Goal: Task Accomplishment & Management: Use online tool/utility

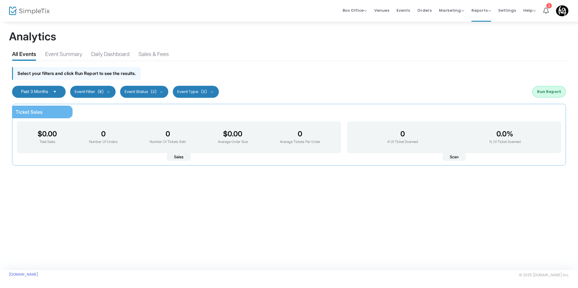
click at [82, 83] on div "Past 3 Months Last 30 Days Last 3 Months Last 6 Months Last 12 Months Custom Ra…" at bounding box center [289, 92] width 560 height 18
click at [86, 87] on button "Event Filter (8)" at bounding box center [92, 92] width 45 height 12
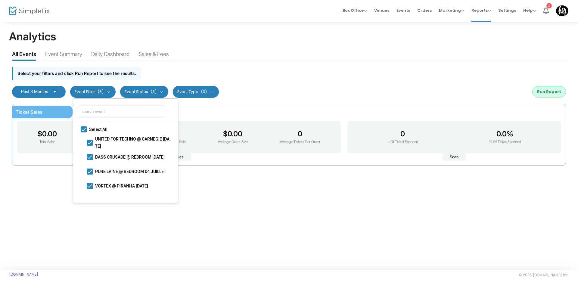
click at [89, 123] on div "Select All UNITED FOR TECHNO @ CARNEGIE 19/09/2025 BASS CRUSADE @ REDROOM 12/09…" at bounding box center [126, 160] width 98 height 78
click at [90, 126] on span "Select All" at bounding box center [126, 129] width 75 height 7
click at [84, 132] on input "Select All" at bounding box center [83, 132] width 0 height 0
checkbox input "false"
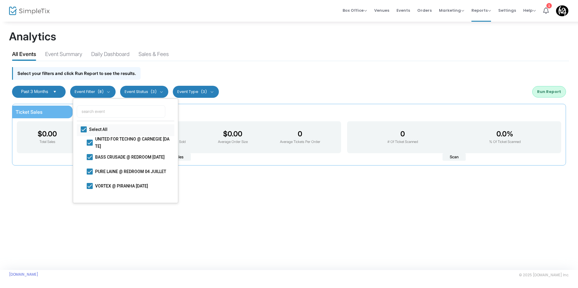
checkbox input "false"
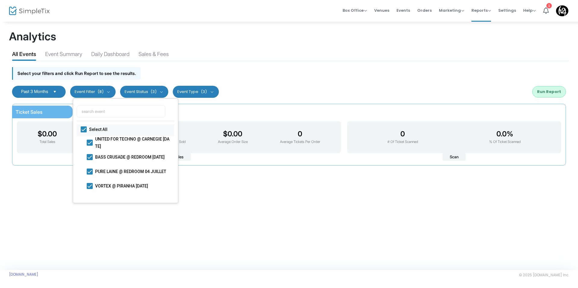
checkbox input "false"
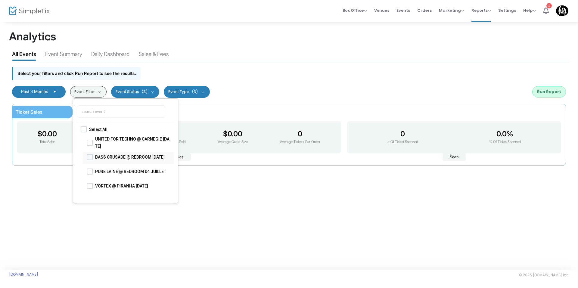
click at [101, 153] on span "BASS CRUSADE @ REDROOM [DATE]" at bounding box center [132, 156] width 75 height 7
click at [90, 160] on input "BASS CRUSADE @ REDROOM [DATE]" at bounding box center [89, 160] width 0 height 0
checkbox input "true"
click at [47, 87] on div "Past 3 Months Last 30 Days Last 3 Months Last 6 Months Last 12 Months Custom Ra…" at bounding box center [289, 92] width 560 height 18
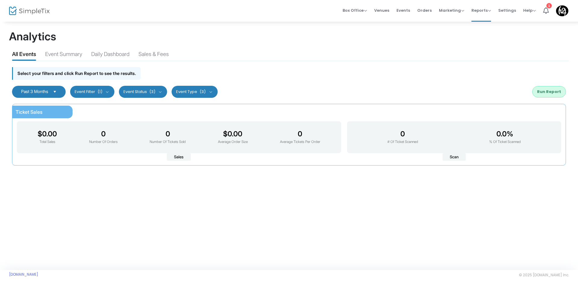
click at [51, 86] on kendo-dropdownlist "Past 3 Months" at bounding box center [39, 92] width 54 height 12
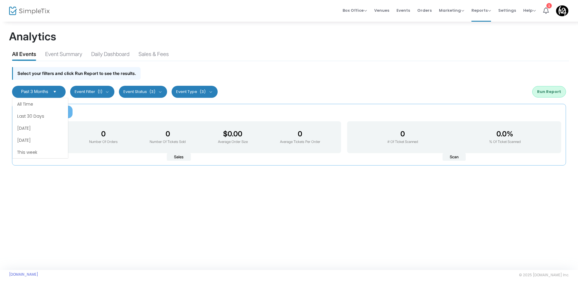
scroll to position [36, 0]
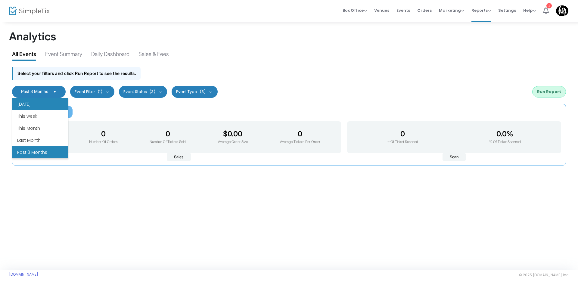
click at [42, 100] on li "Yesterday" at bounding box center [40, 104] width 56 height 12
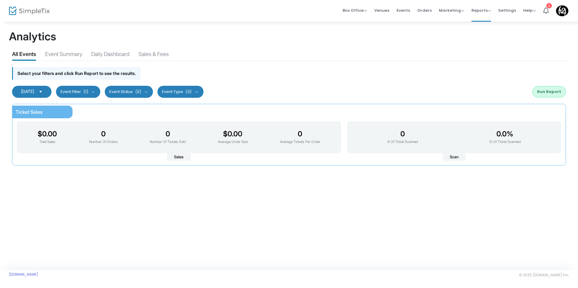
click at [43, 87] on kendo-dropdownlist "Yesterday" at bounding box center [31, 92] width 39 height 12
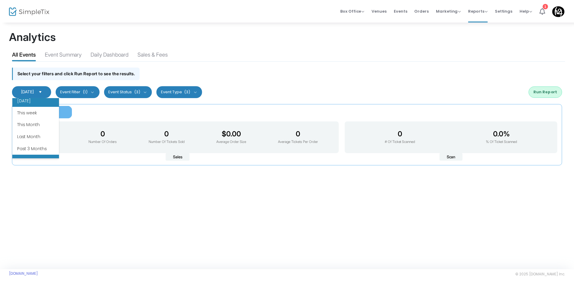
scroll to position [72, 0]
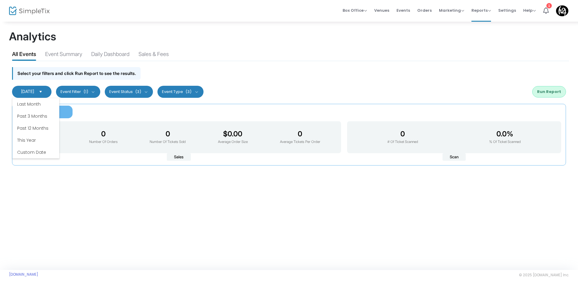
click at [24, 145] on li "This Year" at bounding box center [35, 140] width 47 height 12
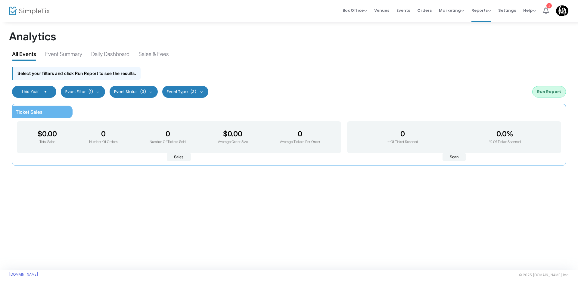
drag, startPoint x: 537, startPoint y: 82, endPoint x: 545, endPoint y: 89, distance: 10.5
click at [537, 82] on div "Analytics All Events Event Summary Daily Dashboard Sales & Fees Select your fil…" at bounding box center [289, 99] width 560 height 138
click at [548, 95] on button "Run Report" at bounding box center [549, 91] width 34 height 11
